Goal: Task Accomplishment & Management: Manage account settings

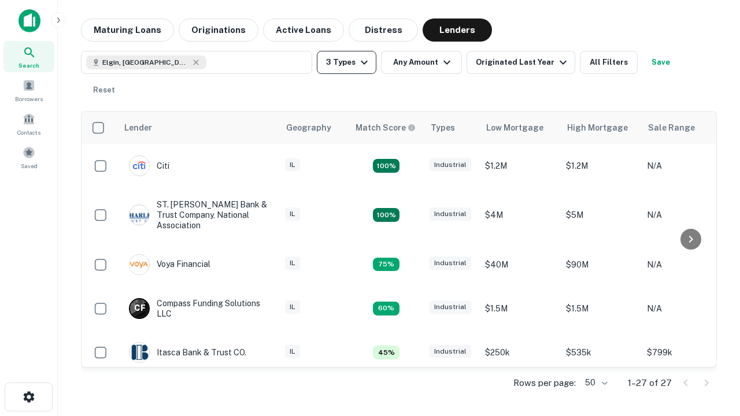
click at [346, 62] on button "3 Types" at bounding box center [347, 62] width 60 height 23
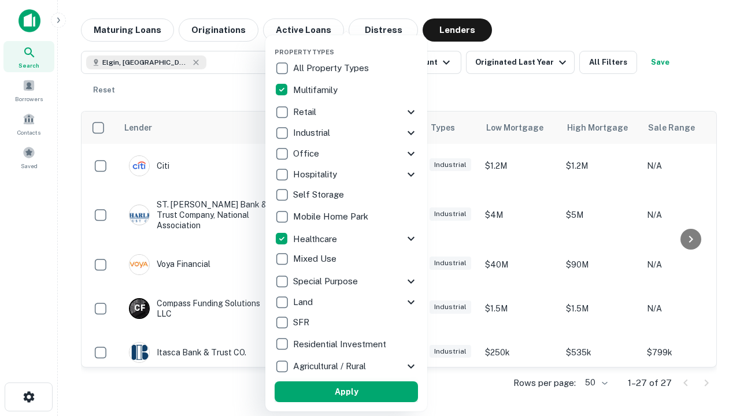
click at [346, 392] on button "Apply" at bounding box center [346, 392] width 143 height 21
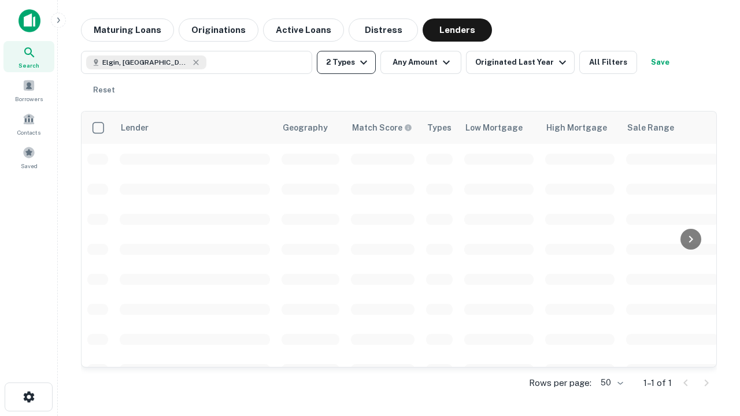
click at [346, 62] on button "2 Types" at bounding box center [346, 62] width 59 height 23
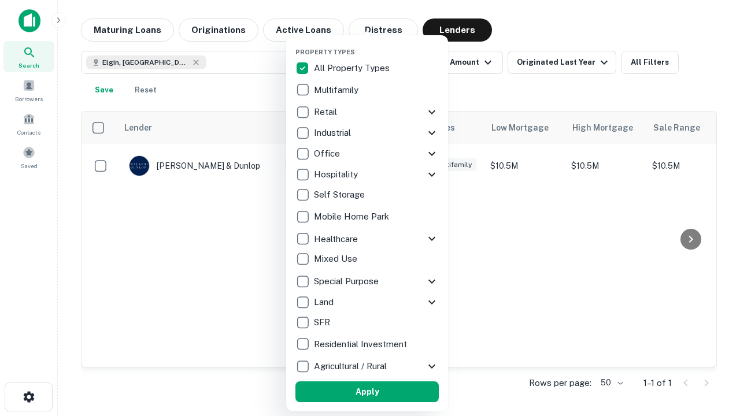
click at [367, 392] on button "Apply" at bounding box center [366, 392] width 143 height 21
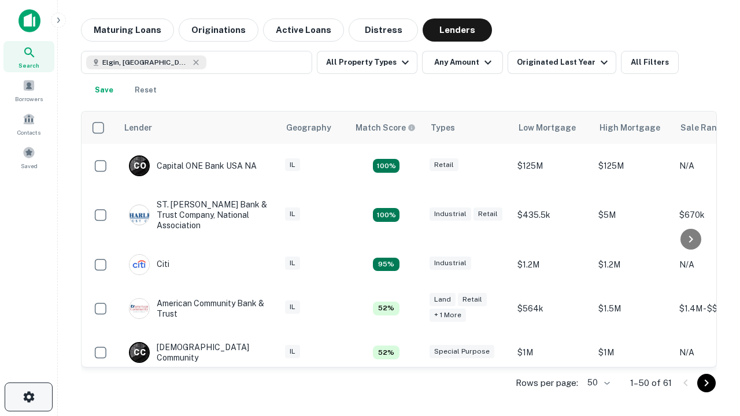
click at [28, 397] on icon "button" at bounding box center [29, 397] width 14 height 14
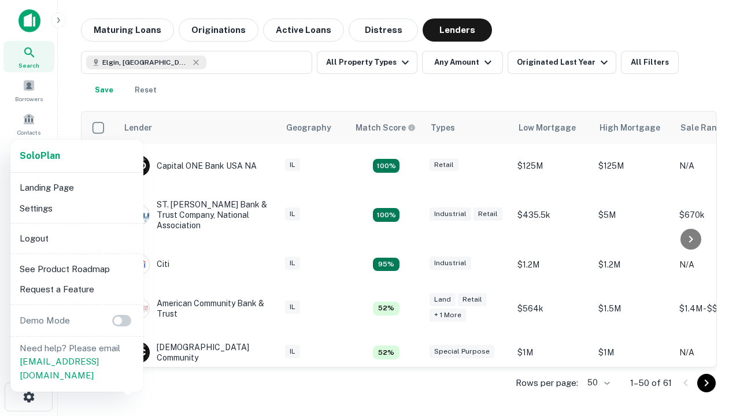
click at [76, 238] on li "Logout" at bounding box center [77, 238] width 124 height 21
